Goal: Obtain resource: Download file/media

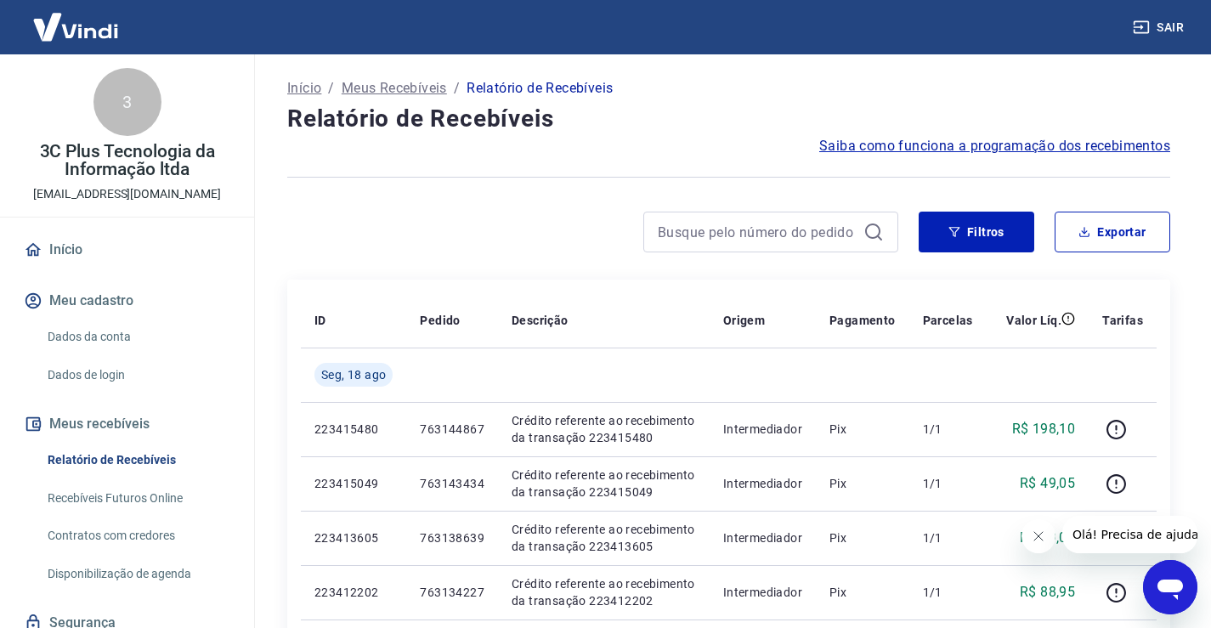
scroll to position [65, 0]
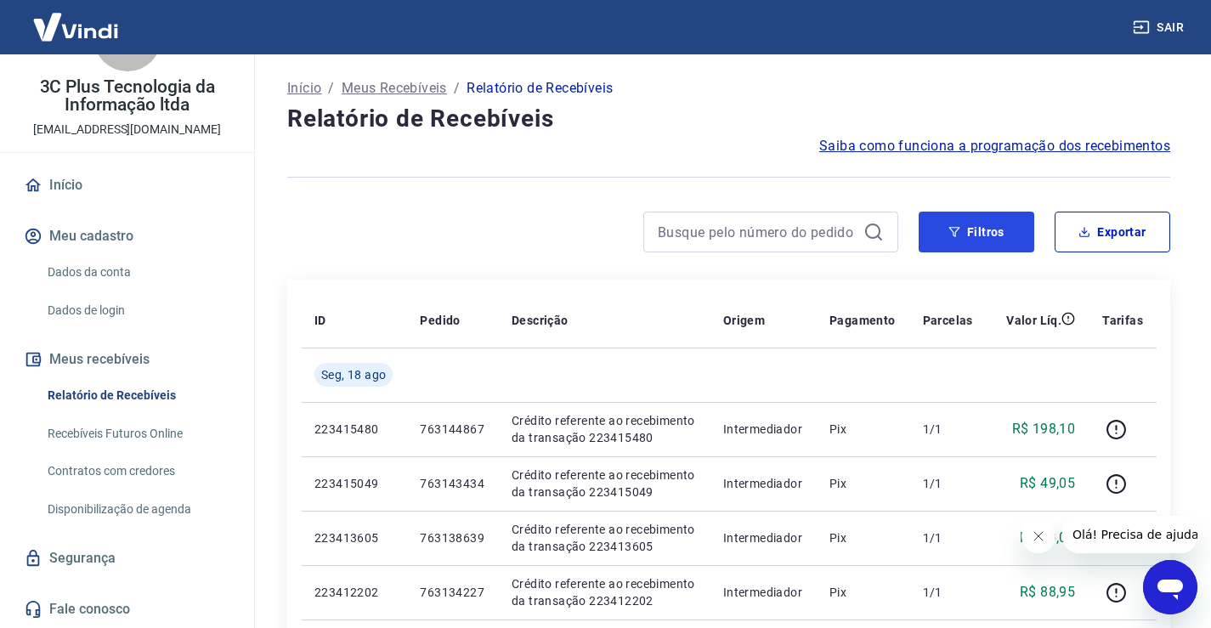
click at [970, 231] on button "Filtros" at bounding box center [977, 232] width 116 height 41
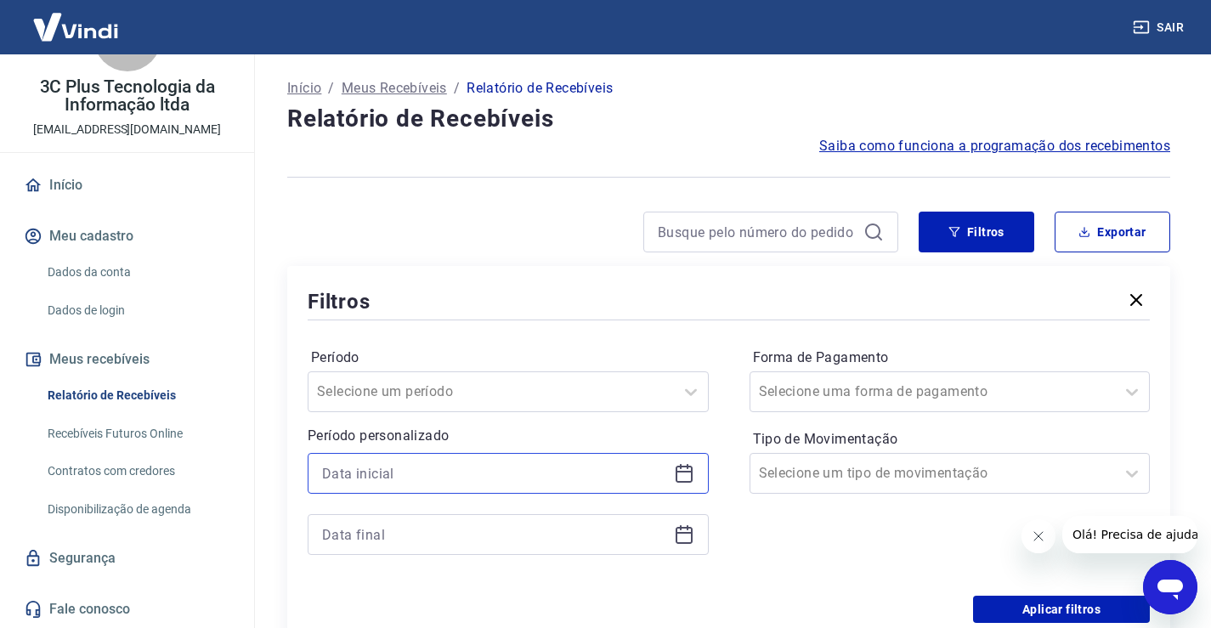
click at [442, 472] on input at bounding box center [494, 473] width 345 height 25
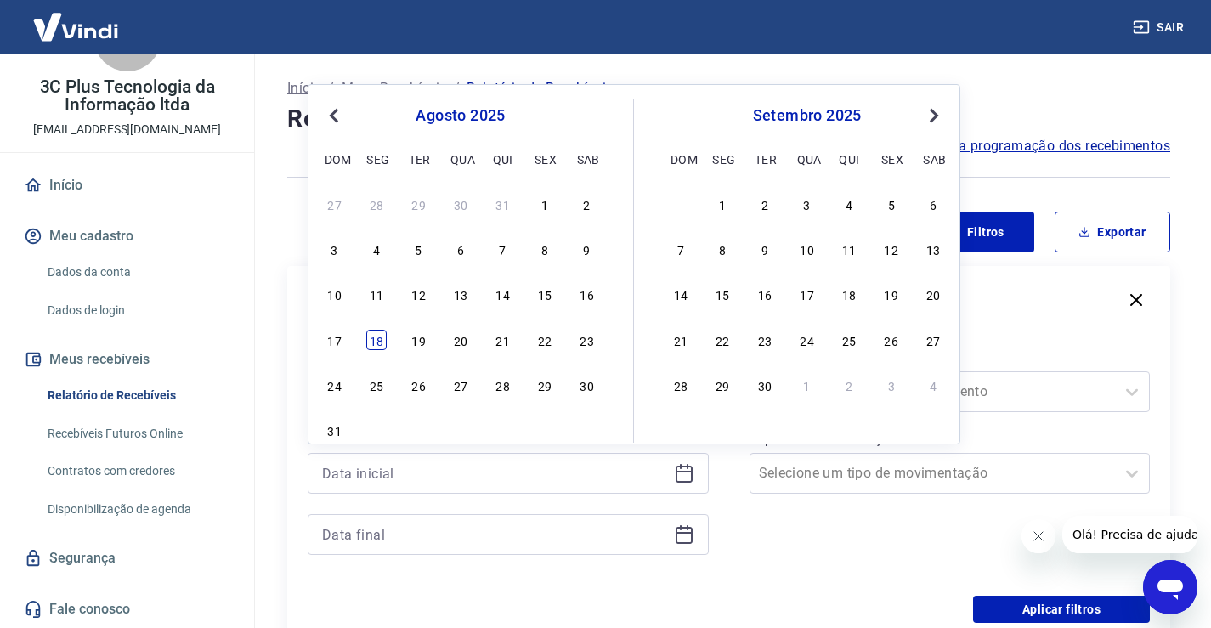
click at [374, 340] on div "18" at bounding box center [376, 340] width 20 height 20
type input "[DATE]"
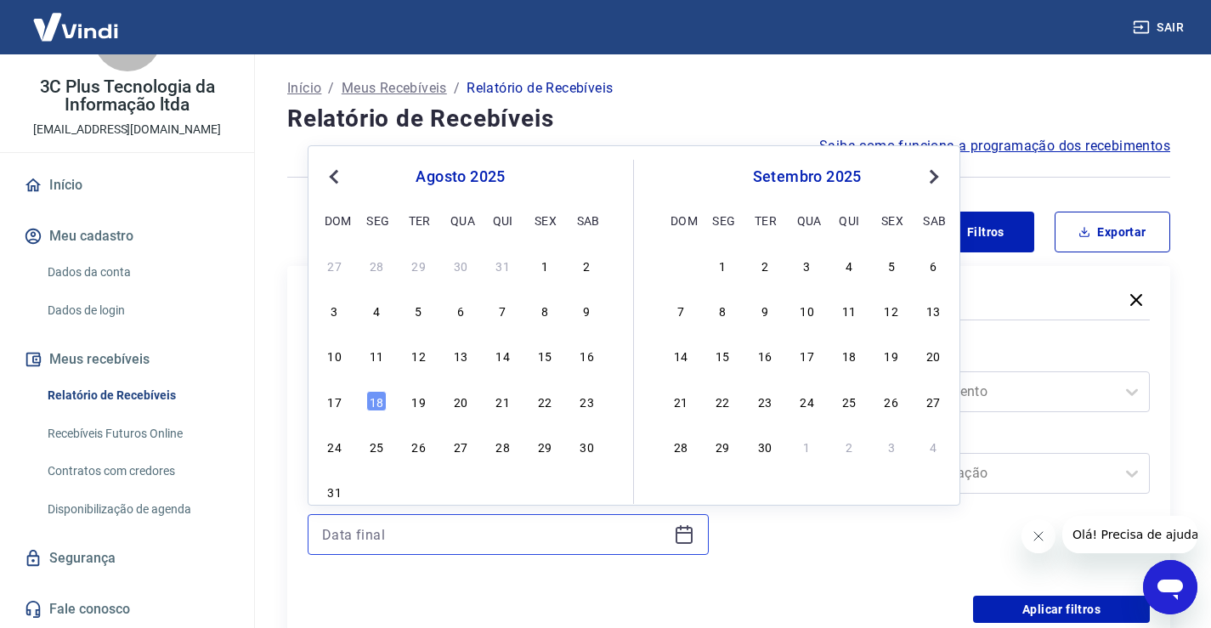
click at [418, 540] on input at bounding box center [494, 534] width 345 height 25
click at [382, 404] on div "18" at bounding box center [376, 401] width 20 height 20
type input "[DATE]"
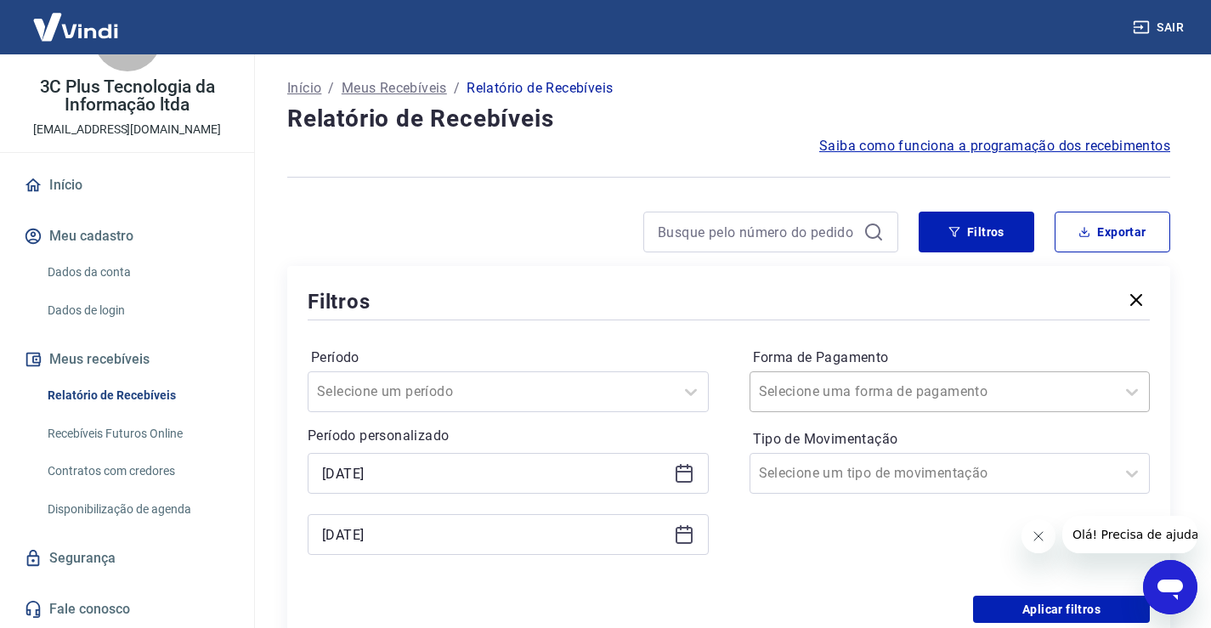
click at [902, 387] on input "Forma de Pagamento" at bounding box center [845, 392] width 172 height 20
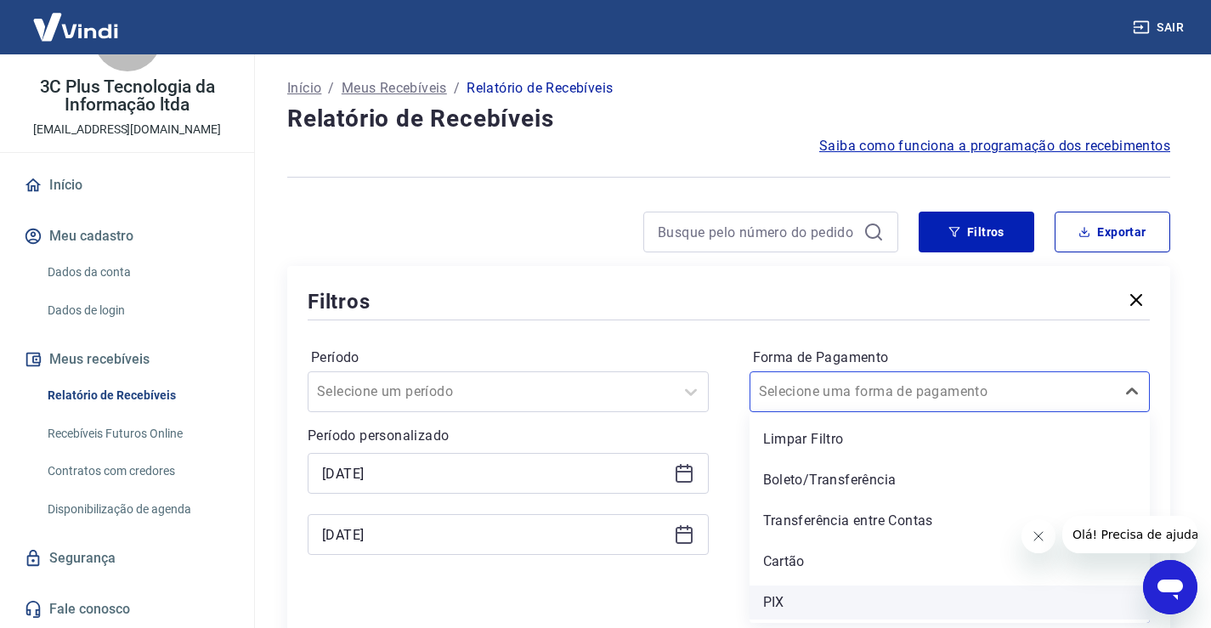
click at [799, 602] on div "PIX" at bounding box center [950, 603] width 401 height 34
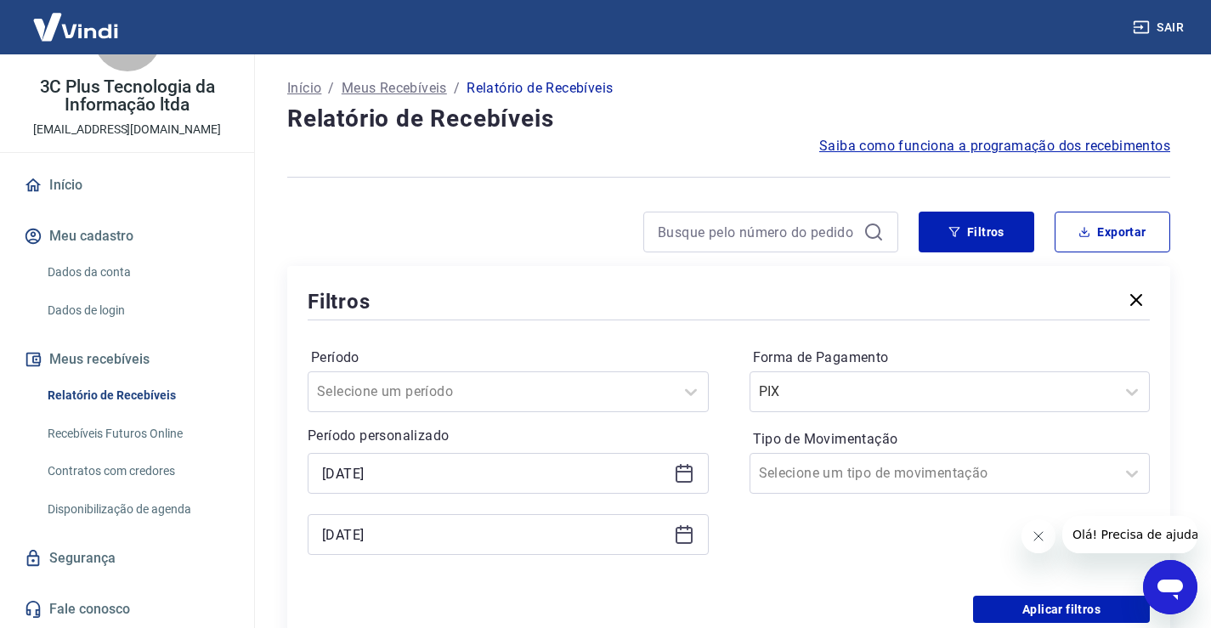
scroll to position [170, 0]
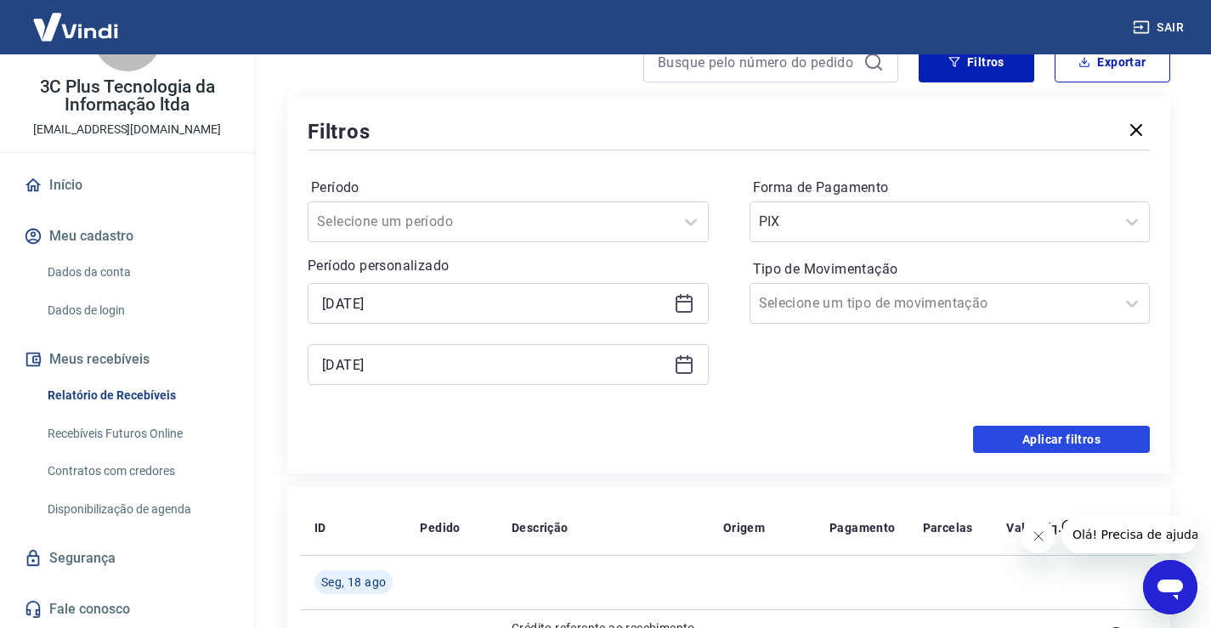
drag, startPoint x: 1072, startPoint y: 442, endPoint x: 362, endPoint y: 1, distance: 835.5
click at [1072, 441] on button "Aplicar filtros" at bounding box center [1061, 439] width 177 height 27
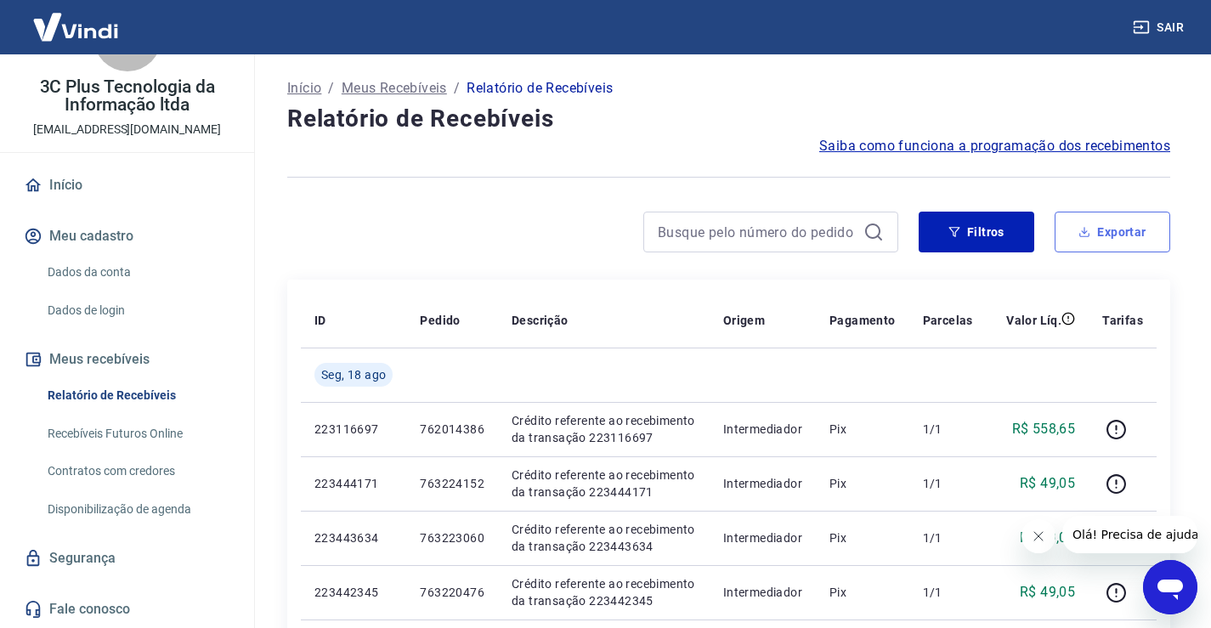
click at [1107, 236] on button "Exportar" at bounding box center [1113, 232] width 116 height 41
type input "[DATE]"
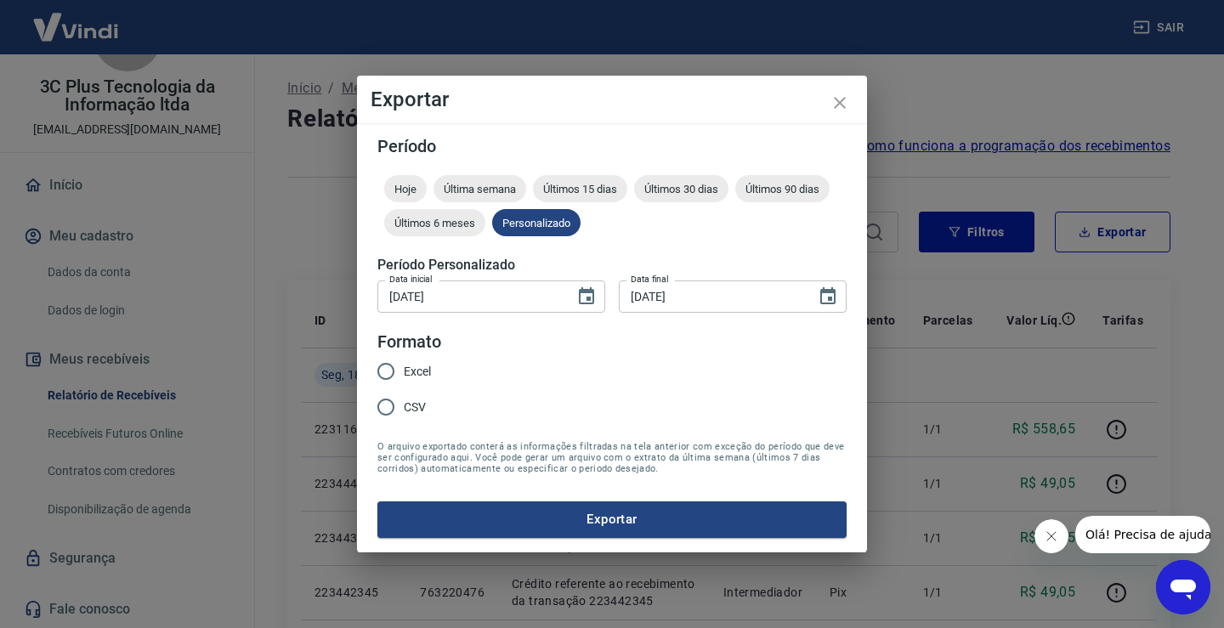
click at [419, 410] on span "CSV" at bounding box center [415, 408] width 22 height 18
click at [404, 410] on input "CSV" at bounding box center [386, 407] width 36 height 36
radio input "true"
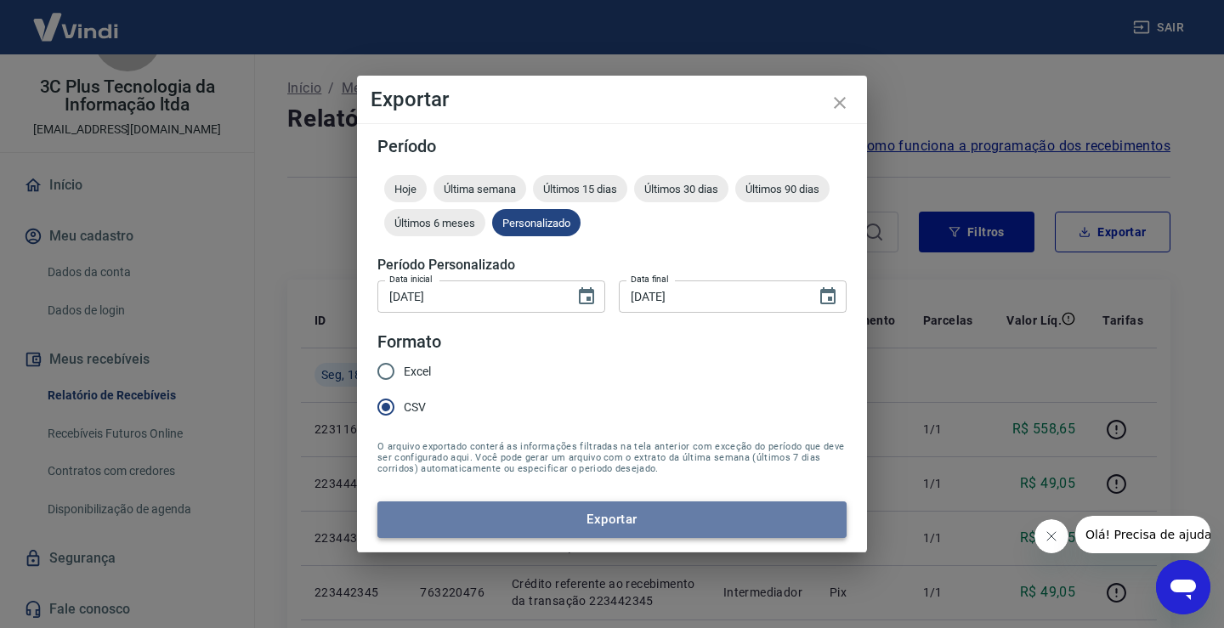
click at [470, 505] on button "Exportar" at bounding box center [611, 519] width 469 height 36
